Goal: Information Seeking & Learning: Learn about a topic

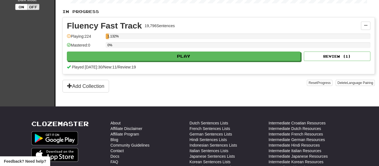
scroll to position [121, 0]
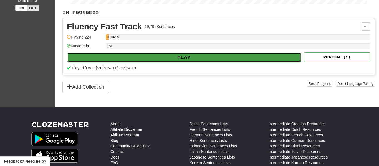
click at [192, 59] on button "Play" at bounding box center [184, 57] width 234 height 9
select select "**"
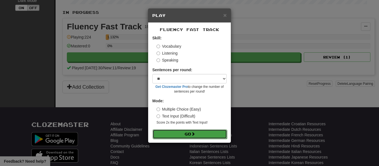
click at [191, 136] on button "Go" at bounding box center [190, 134] width 74 height 9
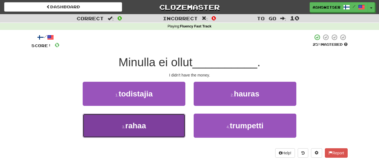
click at [168, 122] on button "3 . rahaa" at bounding box center [134, 126] width 103 height 24
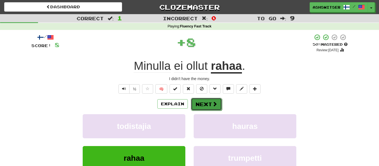
click at [203, 101] on button "Next" at bounding box center [206, 104] width 31 height 13
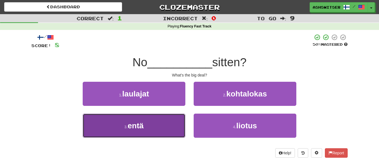
click at [162, 120] on button "3 . entä" at bounding box center [134, 126] width 103 height 24
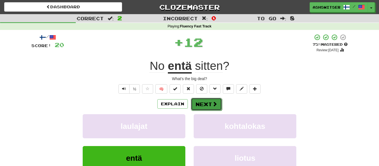
click at [209, 108] on button "Next" at bounding box center [206, 104] width 31 height 13
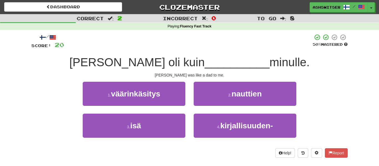
click at [209, 108] on div "2 . nauttien" at bounding box center [244, 98] width 111 height 32
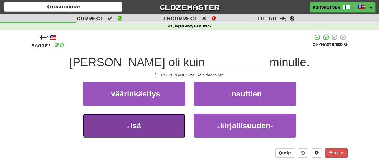
click at [170, 130] on button "3 . isä" at bounding box center [134, 126] width 103 height 24
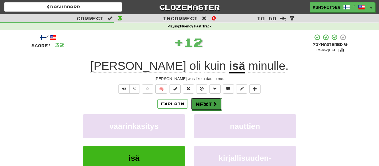
click at [219, 102] on button "Next" at bounding box center [206, 104] width 31 height 13
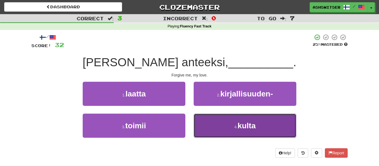
click at [224, 124] on button "4 . kulta" at bounding box center [245, 126] width 103 height 24
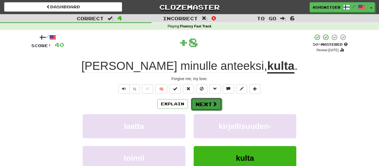
click at [208, 105] on button "Next" at bounding box center [206, 104] width 31 height 13
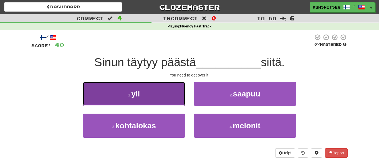
click at [158, 105] on button "1 . yli" at bounding box center [134, 94] width 103 height 24
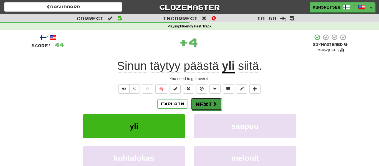
click at [194, 105] on button "Next" at bounding box center [206, 104] width 31 height 13
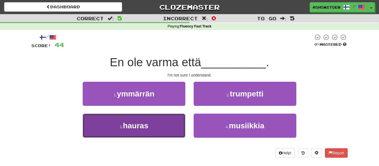
click at [182, 121] on button "3 . hauras" at bounding box center [134, 126] width 103 height 24
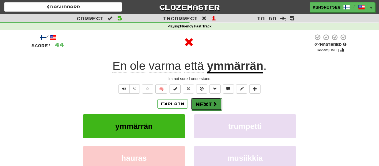
click at [207, 106] on button "Next" at bounding box center [206, 104] width 31 height 13
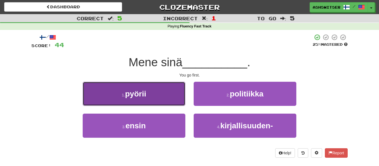
click at [178, 95] on button "1 . pyörii" at bounding box center [134, 94] width 103 height 24
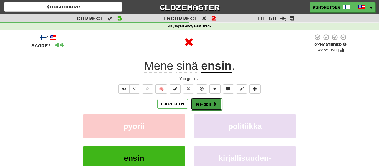
click at [197, 105] on button "Next" at bounding box center [206, 104] width 31 height 13
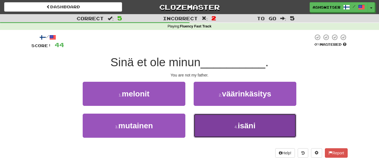
click at [203, 118] on button "4 . isäni" at bounding box center [245, 126] width 103 height 24
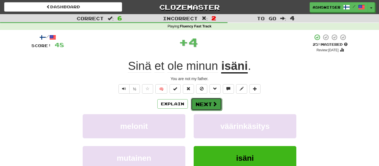
click at [203, 106] on button "Next" at bounding box center [206, 104] width 31 height 13
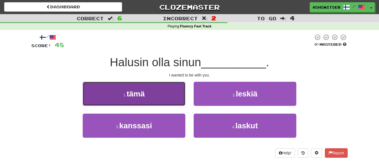
click at [174, 102] on button "1 . tämä" at bounding box center [134, 94] width 103 height 24
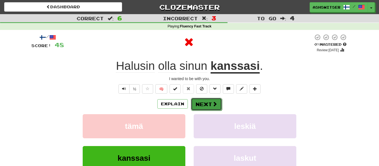
click at [198, 103] on button "Next" at bounding box center [206, 104] width 31 height 13
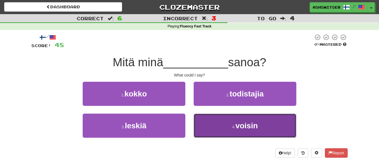
click at [207, 119] on button "4 . voisin" at bounding box center [245, 126] width 103 height 24
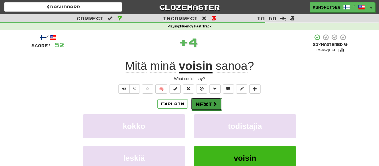
click at [196, 107] on button "Next" at bounding box center [206, 104] width 31 height 13
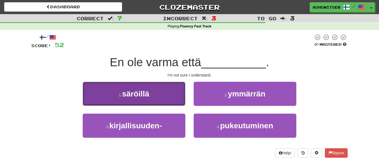
click at [180, 105] on button "1 . säröillä" at bounding box center [134, 94] width 103 height 24
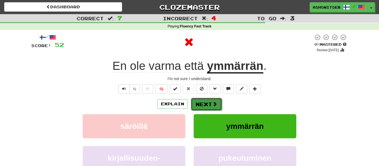
click at [218, 105] on button "Next" at bounding box center [206, 104] width 31 height 13
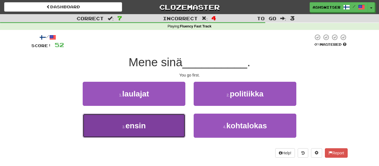
click at [153, 127] on button "3 . ensin" at bounding box center [134, 126] width 103 height 24
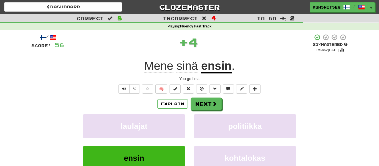
click at [192, 112] on div "Explain Next laulajat politiikka ensin kohtalokas Learn more: laulajat politiik…" at bounding box center [189, 142] width 316 height 89
click at [194, 108] on button "Next" at bounding box center [206, 104] width 31 height 13
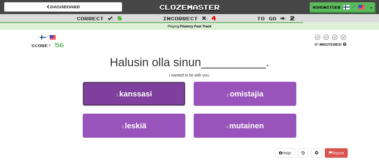
click at [153, 97] on button "1 . kanssasi" at bounding box center [134, 94] width 103 height 24
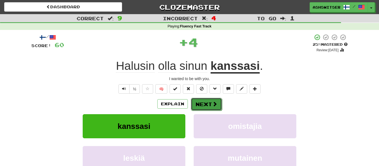
click at [211, 105] on button "Next" at bounding box center [206, 104] width 31 height 13
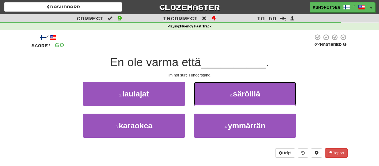
click at [211, 105] on button "2 . säröillä" at bounding box center [245, 94] width 103 height 24
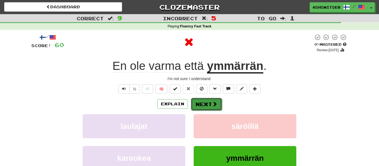
click at [211, 106] on button "Next" at bounding box center [206, 104] width 31 height 13
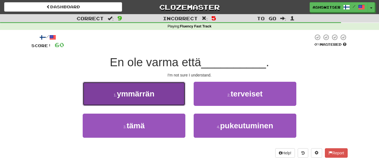
click at [154, 97] on span "ymmärrän" at bounding box center [135, 94] width 37 height 9
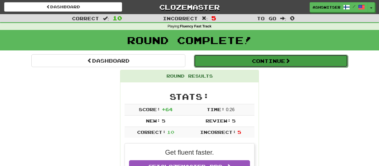
click at [252, 60] on button "Continue" at bounding box center [271, 61] width 154 height 13
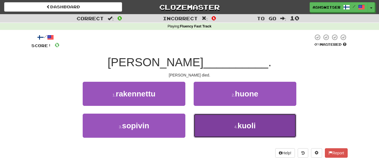
click at [224, 124] on button "4 . kuoli" at bounding box center [245, 126] width 103 height 24
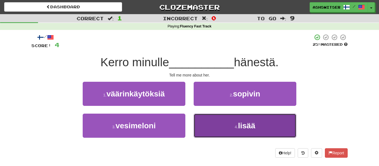
click at [233, 136] on button "4 . lisää" at bounding box center [245, 126] width 103 height 24
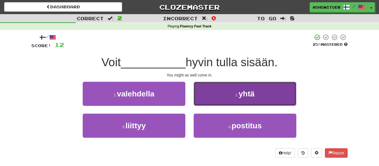
click at [196, 99] on button "2 . yhtä" at bounding box center [245, 94] width 103 height 24
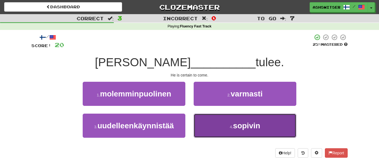
click at [262, 130] on button "4 . sopivin" at bounding box center [245, 126] width 103 height 24
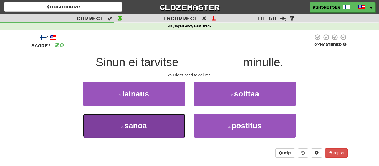
click at [175, 122] on button "3 . sanoa" at bounding box center [134, 126] width 103 height 24
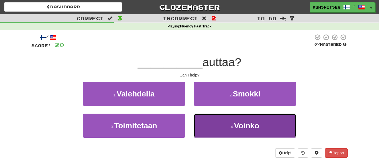
click at [223, 132] on button "4 . Voinko" at bounding box center [245, 126] width 103 height 24
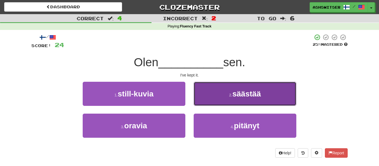
click at [216, 92] on button "2 . säästää" at bounding box center [245, 94] width 103 height 24
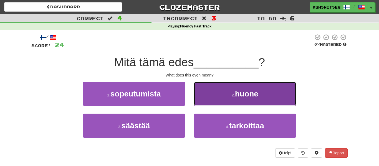
click at [258, 103] on button "2 . huone" at bounding box center [245, 94] width 103 height 24
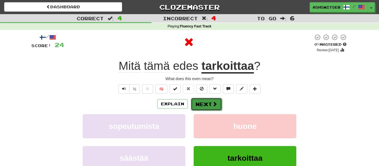
click at [199, 104] on button "Next" at bounding box center [206, 104] width 31 height 13
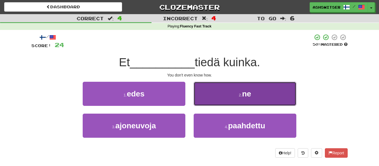
click at [201, 106] on button "2 . ne" at bounding box center [245, 94] width 103 height 24
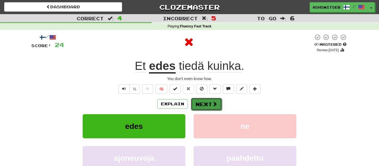
click at [200, 103] on button "Next" at bounding box center [206, 104] width 31 height 13
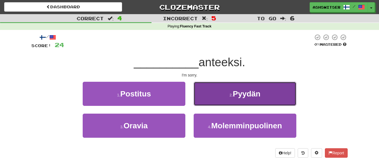
click at [220, 93] on button "2 . Pyydän" at bounding box center [245, 94] width 103 height 24
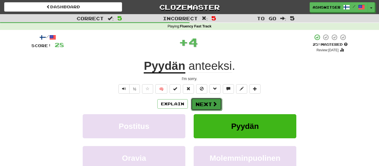
click at [204, 102] on button "Next" at bounding box center [206, 104] width 31 height 13
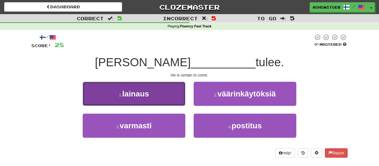
click at [179, 105] on button "1 . lainaus" at bounding box center [134, 94] width 103 height 24
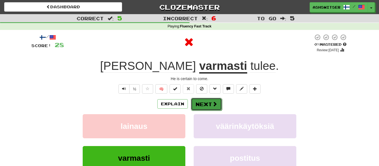
click at [207, 101] on button "Next" at bounding box center [206, 104] width 31 height 13
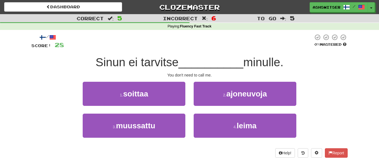
click at [177, 107] on div "1 . soittaa" at bounding box center [134, 98] width 111 height 32
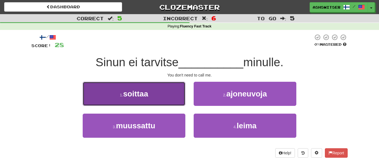
click at [181, 99] on button "1 . soittaa" at bounding box center [134, 94] width 103 height 24
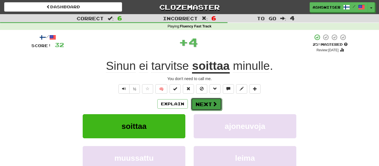
click at [201, 108] on button "Next" at bounding box center [206, 104] width 31 height 13
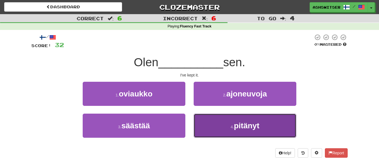
click at [203, 119] on button "4 . pitänyt" at bounding box center [245, 126] width 103 height 24
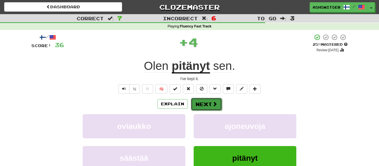
click at [195, 101] on button "Next" at bounding box center [206, 104] width 31 height 13
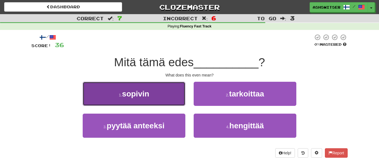
click at [149, 98] on span "sopivin" at bounding box center [135, 94] width 27 height 9
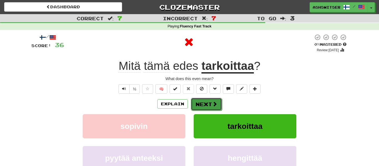
click at [203, 100] on button "Next" at bounding box center [206, 104] width 31 height 13
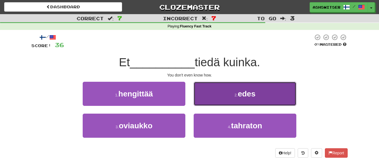
click at [208, 103] on button "2 . edes" at bounding box center [245, 94] width 103 height 24
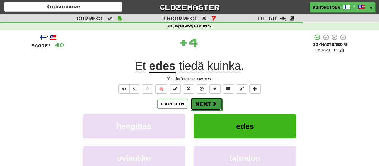
click at [208, 103] on button "Next" at bounding box center [206, 104] width 31 height 13
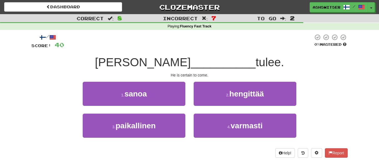
click at [230, 140] on div "4 . varmasti" at bounding box center [244, 130] width 111 height 32
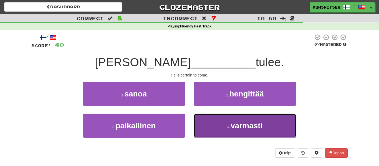
click at [225, 132] on button "4 . varmasti" at bounding box center [245, 126] width 103 height 24
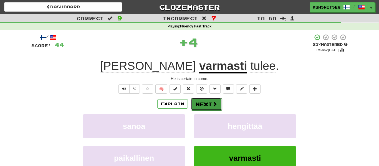
click at [206, 104] on button "Next" at bounding box center [206, 104] width 31 height 13
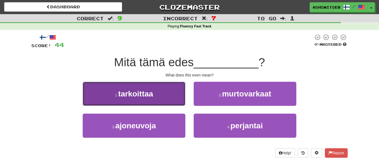
click at [163, 92] on button "1 . tarkoittaa" at bounding box center [134, 94] width 103 height 24
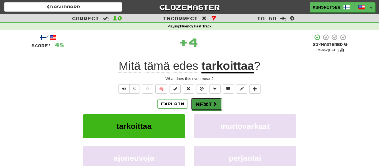
click at [206, 106] on button "Next" at bounding box center [206, 104] width 31 height 13
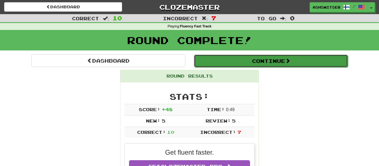
click at [256, 59] on button "Continue" at bounding box center [271, 61] width 154 height 13
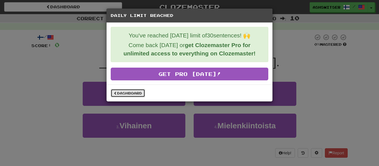
click at [121, 93] on link "Dashboard" at bounding box center [128, 93] width 34 height 8
